Goal: Find specific page/section: Find specific page/section

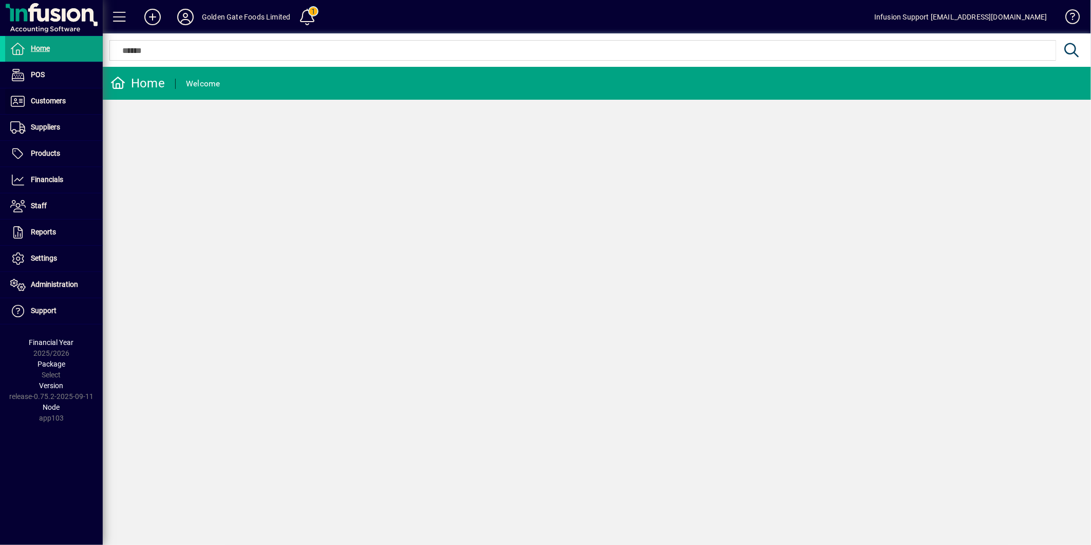
click at [38, 109] on span at bounding box center [54, 101] width 98 height 25
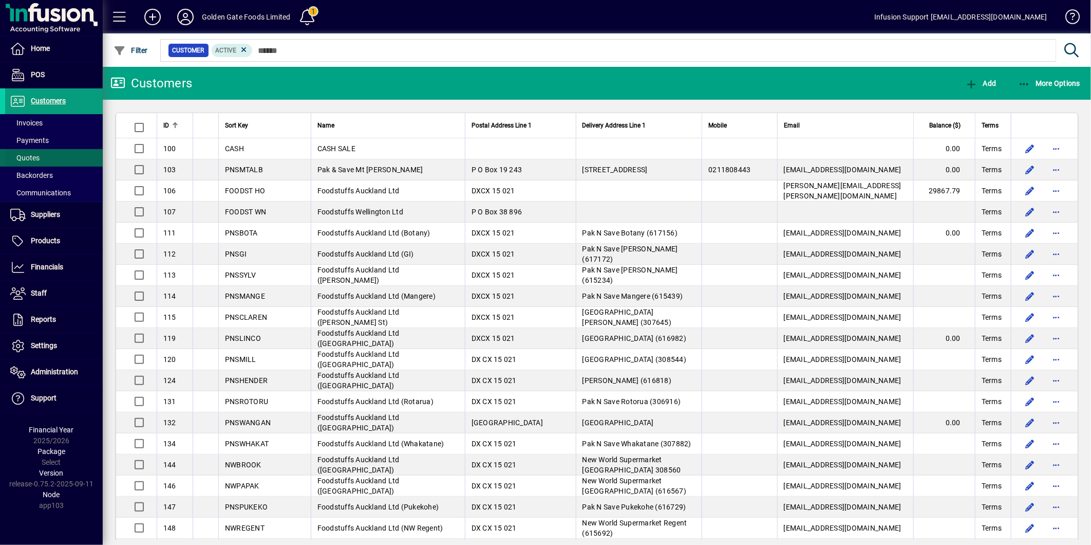
click at [37, 154] on span "Quotes" at bounding box center [24, 158] width 29 height 8
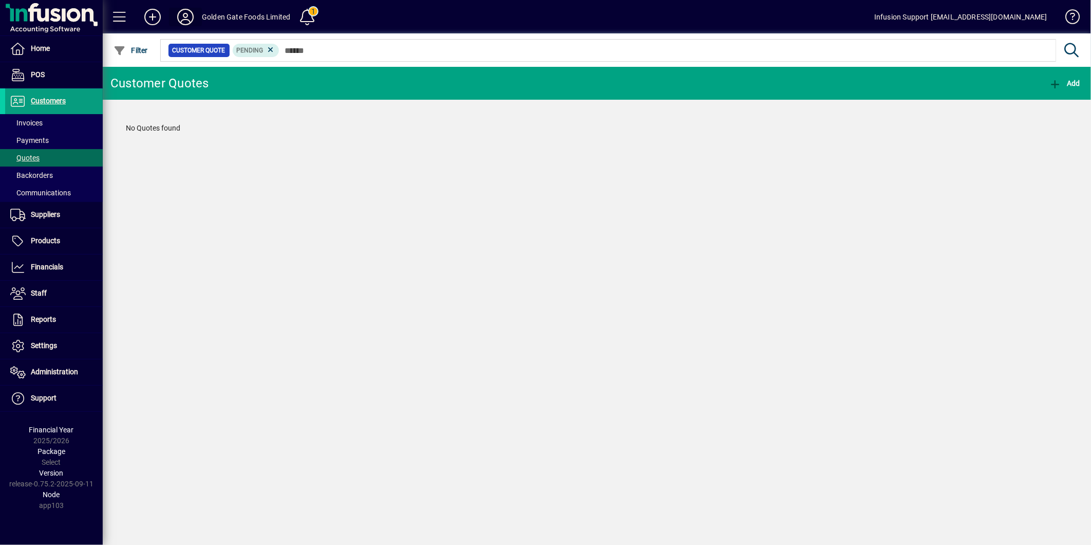
click at [186, 10] on button at bounding box center [185, 17] width 33 height 18
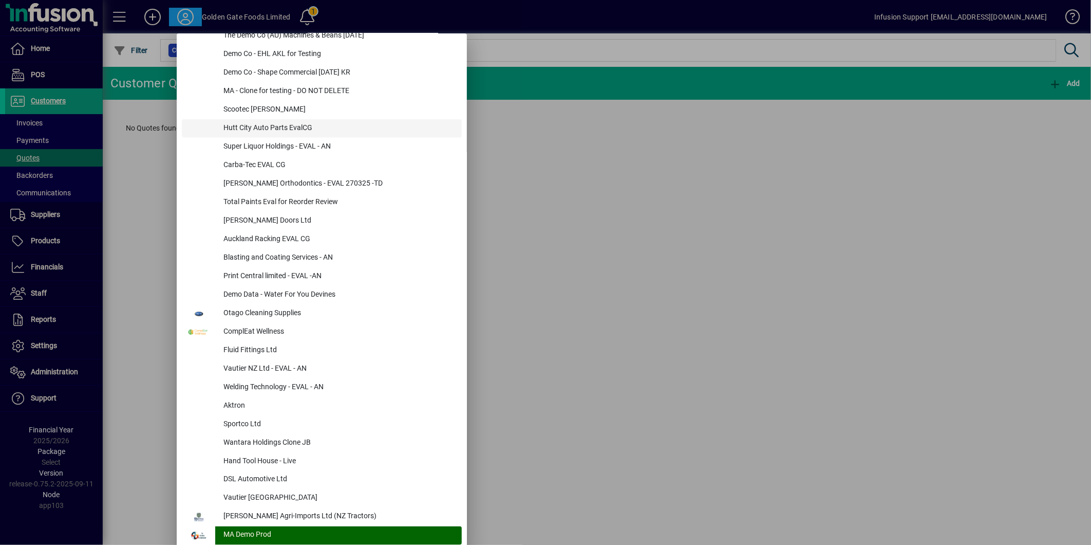
scroll to position [3792, 0]
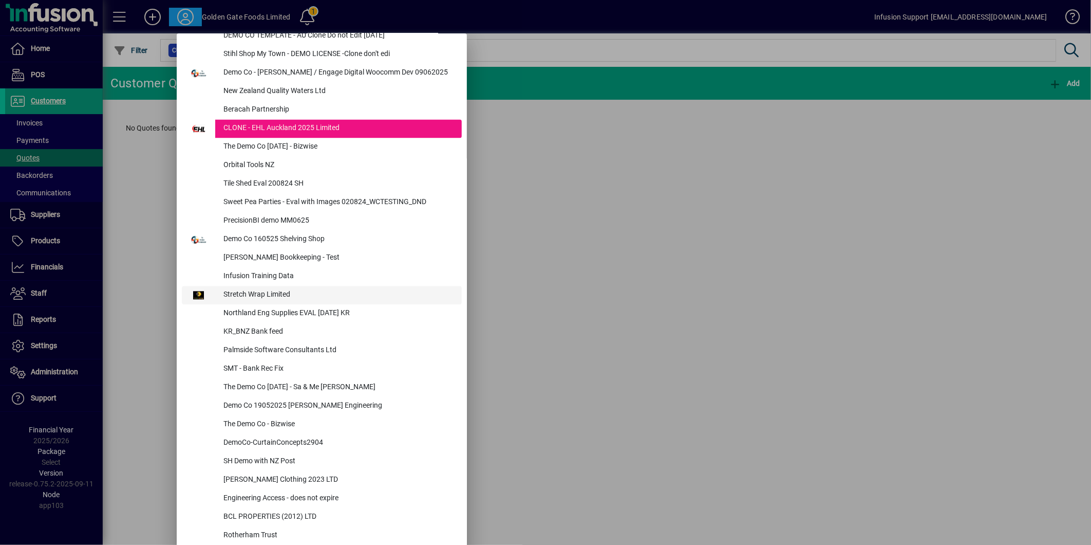
click at [269, 291] on div "Stretch Wrap Limited" at bounding box center [338, 295] width 247 height 18
